Goal: Find specific page/section: Find specific page/section

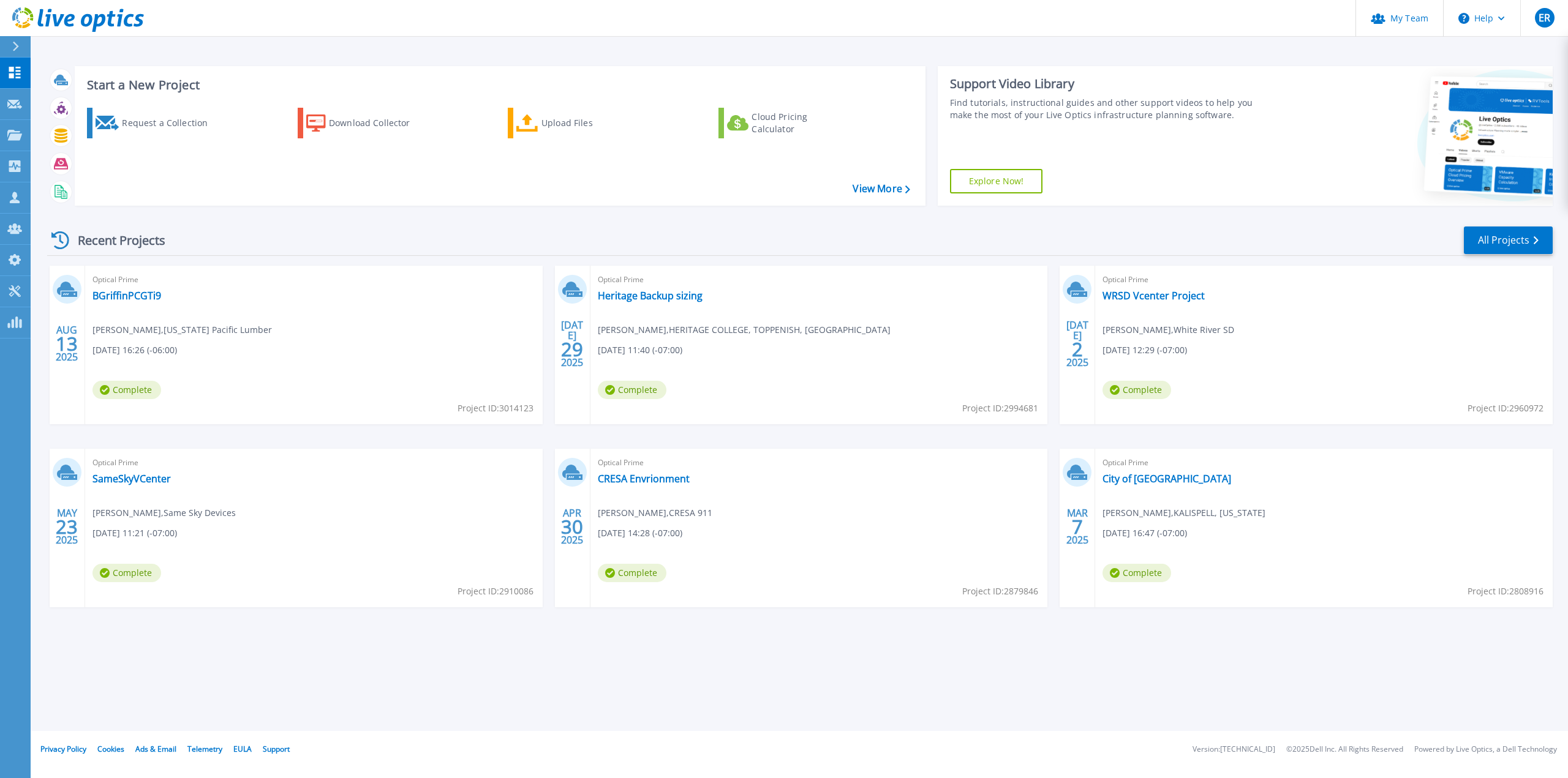
click at [650, 699] on div "Start a New Project Request a Collection Download Collector Upload Files Cloud …" at bounding box center [799, 365] width 1537 height 731
click at [17, 172] on icon at bounding box center [15, 166] width 12 height 12
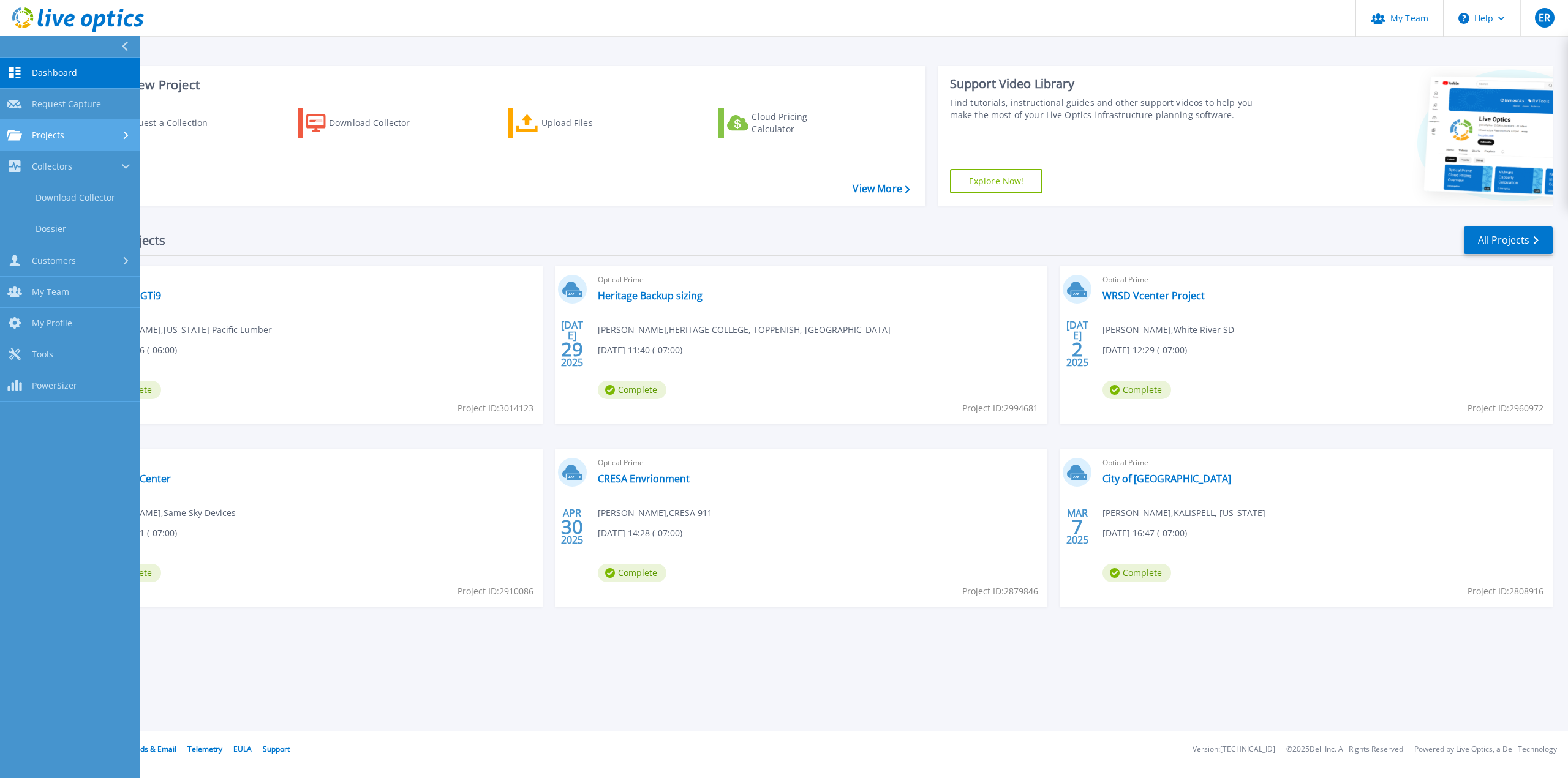
click at [28, 138] on div "Projects" at bounding box center [36, 136] width 57 height 11
click at [69, 173] on link "Search Projects" at bounding box center [70, 167] width 139 height 31
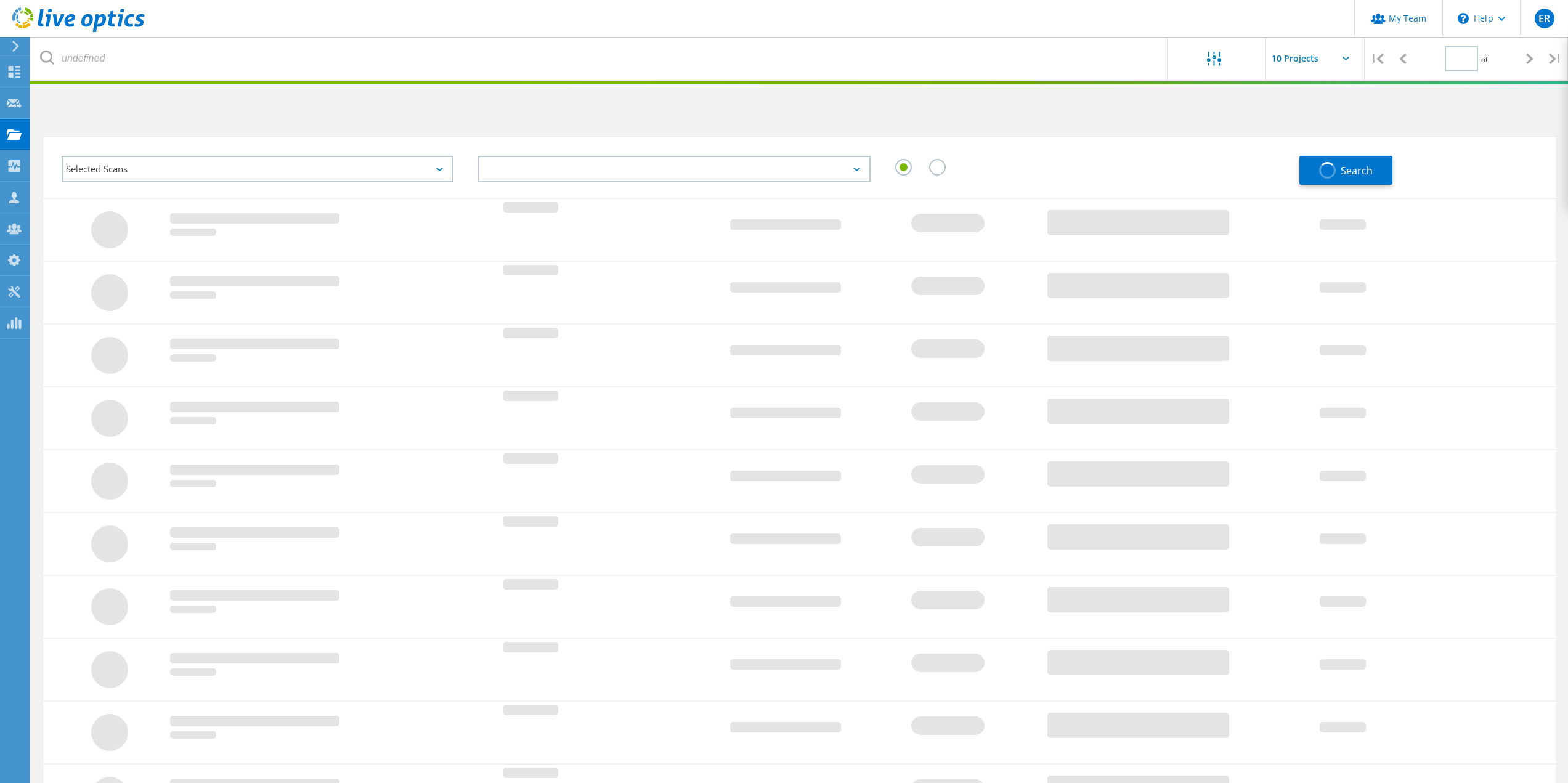
type input "1"
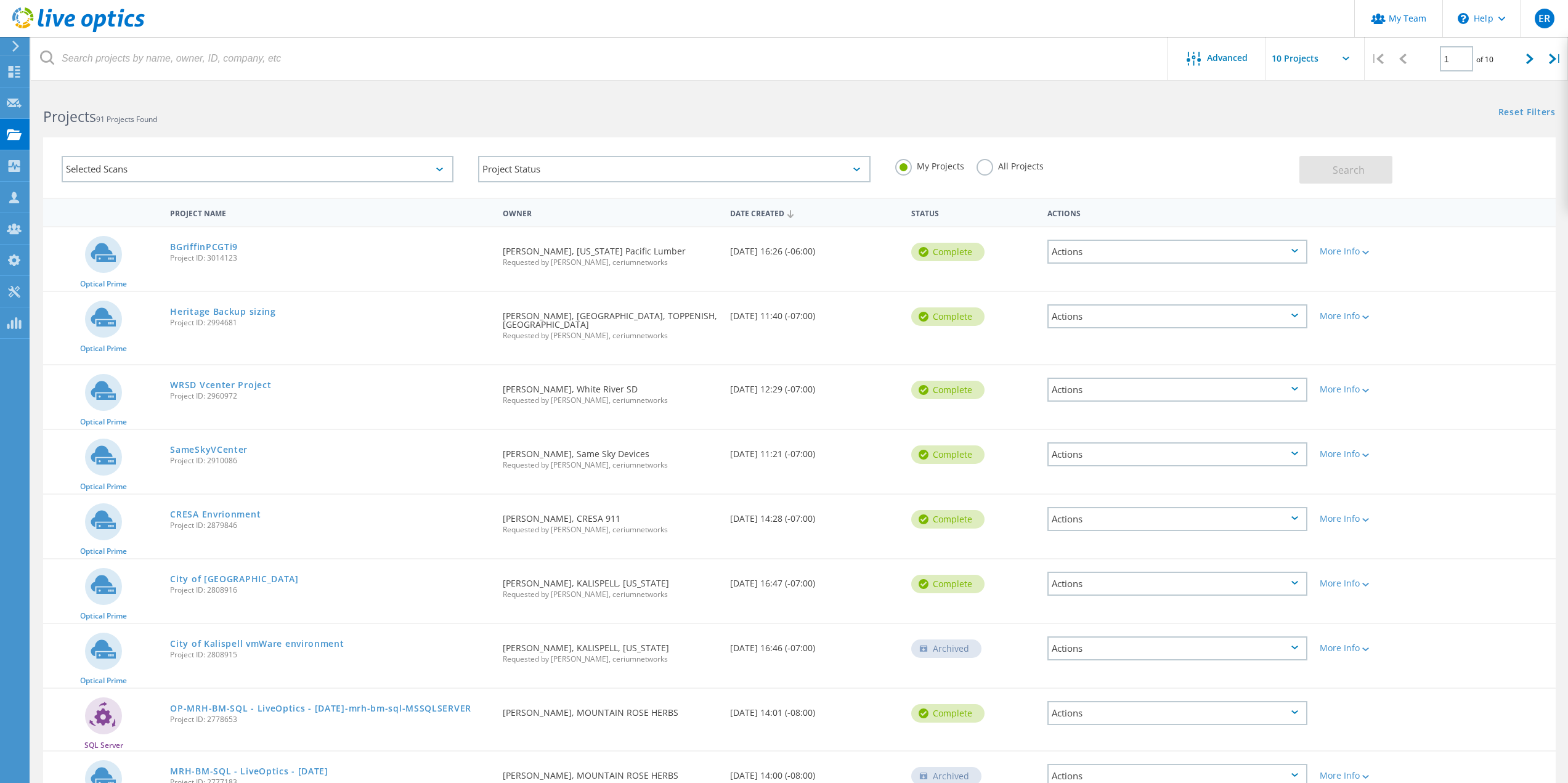
click at [279, 121] on h2 "Projects 91 Projects Found" at bounding box center [415, 117] width 744 height 20
